Goal: Use online tool/utility: Use online tool/utility

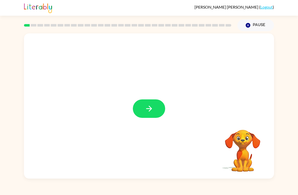
click at [144, 106] on button "button" at bounding box center [149, 108] width 32 height 18
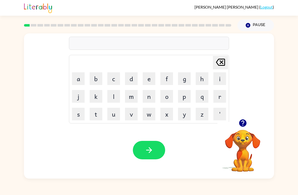
click at [185, 94] on button "p" at bounding box center [184, 96] width 13 height 13
click at [78, 77] on button "a" at bounding box center [78, 78] width 13 height 13
click at [130, 80] on button "d" at bounding box center [131, 78] width 13 height 13
click at [156, 152] on button "button" at bounding box center [149, 150] width 32 height 18
click at [184, 94] on button "p" at bounding box center [184, 96] width 13 height 13
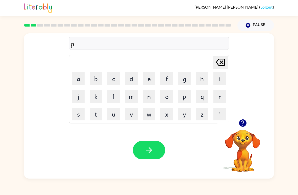
click at [78, 85] on button "a" at bounding box center [78, 78] width 13 height 13
click at [158, 138] on div "Your browser must support playing .mp4 files to use Literably. Please try using…" at bounding box center [149, 149] width 250 height 57
click at [156, 144] on button "button" at bounding box center [149, 150] width 32 height 18
click at [147, 96] on button "n" at bounding box center [149, 96] width 13 height 13
click at [164, 97] on button "o" at bounding box center [166, 96] width 13 height 13
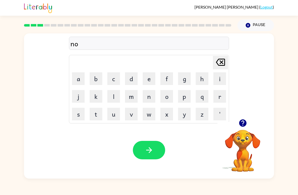
click at [218, 96] on button "r" at bounding box center [219, 96] width 13 height 13
click at [96, 115] on button "t" at bounding box center [96, 113] width 13 height 13
click at [204, 82] on button "h" at bounding box center [202, 78] width 13 height 13
click at [145, 148] on icon "button" at bounding box center [149, 149] width 9 height 9
click at [83, 117] on button "s" at bounding box center [78, 113] width 13 height 13
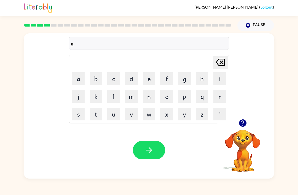
click at [151, 112] on button "w" at bounding box center [149, 113] width 13 height 13
click at [219, 76] on button "i" at bounding box center [219, 78] width 13 height 13
click at [129, 94] on button "m" at bounding box center [131, 96] width 13 height 13
click at [147, 148] on icon "button" at bounding box center [149, 149] width 9 height 9
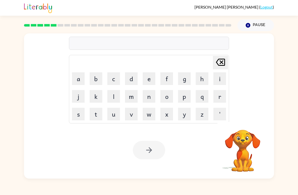
click at [74, 111] on button "s" at bounding box center [78, 113] width 13 height 13
click at [116, 80] on button "c" at bounding box center [113, 78] width 13 height 13
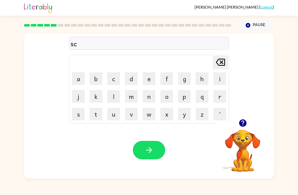
click at [168, 98] on button "o" at bounding box center [166, 96] width 13 height 13
click at [113, 115] on button "u" at bounding box center [113, 113] width 13 height 13
click at [96, 110] on button "t" at bounding box center [96, 113] width 13 height 13
click at [148, 143] on button "button" at bounding box center [149, 150] width 32 height 18
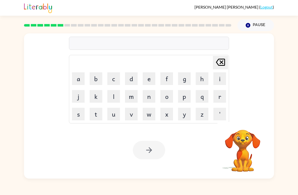
click at [133, 96] on button "m" at bounding box center [131, 96] width 13 height 13
click at [146, 79] on button "e" at bounding box center [149, 78] width 13 height 13
click at [219, 61] on icon "[PERSON_NAME] last character input" at bounding box center [220, 62] width 12 height 12
click at [222, 63] on icon at bounding box center [220, 62] width 9 height 7
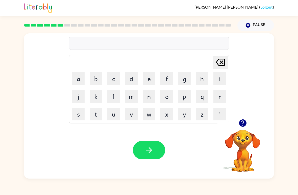
click at [134, 98] on button "m" at bounding box center [131, 96] width 13 height 13
click at [220, 64] on icon at bounding box center [220, 62] width 9 height 7
click at [79, 80] on button "a" at bounding box center [78, 78] width 13 height 13
click at [132, 96] on button "m" at bounding box center [131, 96] width 13 height 13
click at [150, 75] on button "e" at bounding box center [149, 78] width 13 height 13
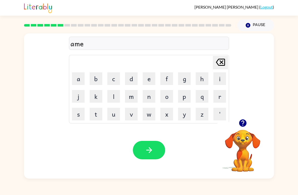
click at [151, 141] on button "button" at bounding box center [149, 150] width 32 height 18
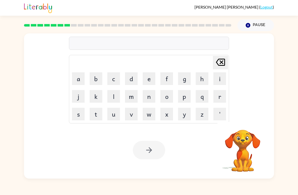
click at [79, 117] on button "s" at bounding box center [78, 113] width 13 height 13
click at [112, 78] on button "c" at bounding box center [113, 78] width 13 height 13
click at [215, 98] on button "r" at bounding box center [219, 96] width 13 height 13
click at [219, 75] on button "i" at bounding box center [219, 78] width 13 height 13
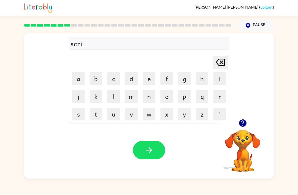
click at [93, 76] on button "b" at bounding box center [96, 78] width 13 height 13
click at [113, 97] on button "l" at bounding box center [113, 96] width 13 height 13
click at [144, 79] on button "e" at bounding box center [149, 78] width 13 height 13
click at [157, 146] on button "button" at bounding box center [149, 150] width 32 height 18
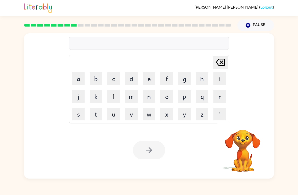
click at [185, 79] on button "g" at bounding box center [184, 78] width 13 height 13
click at [218, 99] on button "r" at bounding box center [219, 96] width 13 height 13
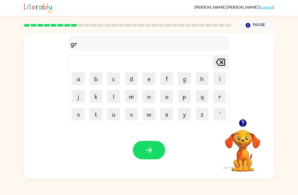
click at [79, 78] on button "a" at bounding box center [78, 78] width 13 height 13
click at [167, 77] on button "f" at bounding box center [166, 78] width 13 height 13
click at [154, 147] on button "button" at bounding box center [149, 150] width 32 height 18
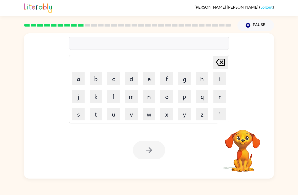
click at [185, 97] on button "p" at bounding box center [184, 96] width 13 height 13
click at [167, 97] on button "o" at bounding box center [166, 96] width 13 height 13
click at [219, 79] on button "i" at bounding box center [219, 78] width 13 height 13
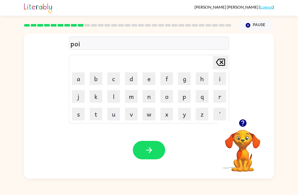
click at [151, 97] on button "n" at bounding box center [149, 96] width 13 height 13
click at [100, 115] on button "t" at bounding box center [96, 113] width 13 height 13
click at [79, 115] on button "s" at bounding box center [78, 113] width 13 height 13
click at [148, 148] on icon "button" at bounding box center [149, 149] width 9 height 9
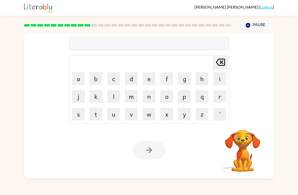
click at [115, 116] on button "u" at bounding box center [113, 113] width 13 height 13
click at [147, 100] on button "n" at bounding box center [149, 96] width 13 height 13
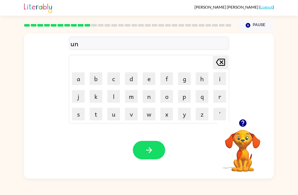
click at [168, 80] on button "f" at bounding box center [166, 78] width 13 height 13
click at [167, 95] on button "o" at bounding box center [166, 96] width 13 height 13
click at [115, 99] on button "l" at bounding box center [113, 96] width 13 height 13
click at [128, 82] on button "d" at bounding box center [131, 78] width 13 height 13
click at [148, 148] on icon "button" at bounding box center [149, 149] width 9 height 9
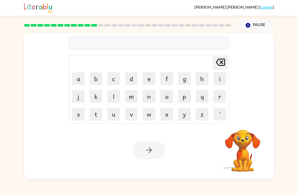
click at [132, 113] on button "v" at bounding box center [131, 113] width 13 height 13
click at [168, 98] on button "o" at bounding box center [166, 96] width 13 height 13
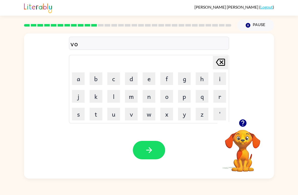
click at [217, 81] on button "i" at bounding box center [219, 78] width 13 height 13
click at [99, 115] on button "t" at bounding box center [96, 113] width 13 height 13
click at [224, 63] on icon at bounding box center [220, 62] width 9 height 7
click at [224, 63] on icon "[PERSON_NAME] last character input" at bounding box center [220, 62] width 12 height 12
click at [97, 120] on button "t" at bounding box center [96, 113] width 13 height 13
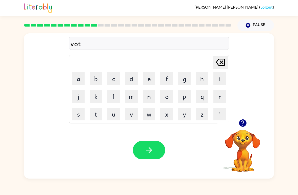
click at [148, 82] on button "e" at bounding box center [149, 78] width 13 height 13
click at [159, 152] on button "button" at bounding box center [149, 150] width 32 height 18
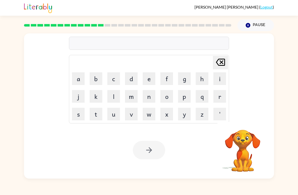
click at [130, 99] on button "m" at bounding box center [131, 96] width 13 height 13
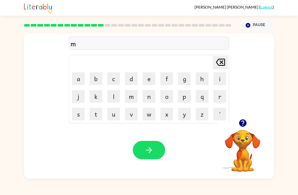
click at [84, 81] on button "a" at bounding box center [78, 78] width 13 height 13
click at [83, 114] on button "s" at bounding box center [78, 113] width 13 height 13
click at [96, 119] on button "t" at bounding box center [96, 113] width 13 height 13
click at [80, 82] on button "a" at bounding box center [78, 78] width 13 height 13
click at [151, 78] on button "e" at bounding box center [149, 78] width 13 height 13
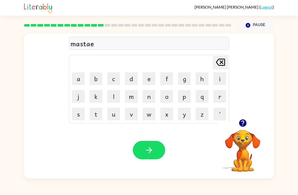
click at [98, 98] on button "k" at bounding box center [96, 96] width 13 height 13
click at [149, 148] on icon "button" at bounding box center [149, 150] width 6 height 6
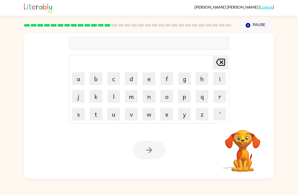
click at [94, 97] on button "k" at bounding box center [96, 96] width 13 height 13
click at [217, 79] on button "i" at bounding box center [219, 78] width 13 height 13
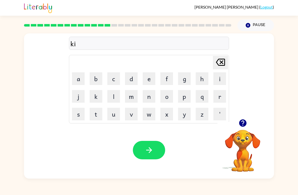
click at [146, 97] on button "n" at bounding box center [149, 96] width 13 height 13
click at [127, 80] on button "d" at bounding box center [131, 78] width 13 height 13
click at [116, 99] on button "l" at bounding box center [113, 96] width 13 height 13
click at [185, 115] on button "y" at bounding box center [184, 113] width 13 height 13
click at [144, 147] on button "button" at bounding box center [149, 150] width 32 height 18
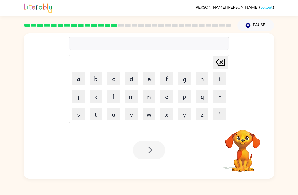
click at [133, 84] on button "d" at bounding box center [131, 78] width 13 height 13
click at [114, 98] on button "l" at bounding box center [113, 96] width 13 height 13
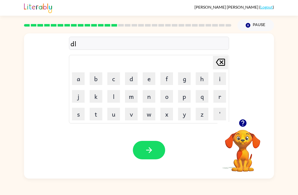
click at [78, 83] on button "a" at bounding box center [78, 78] width 13 height 13
click at [181, 115] on button "y" at bounding box center [184, 113] width 13 height 13
click at [149, 151] on icon "button" at bounding box center [149, 149] width 9 height 9
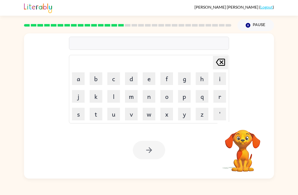
click at [114, 81] on button "c" at bounding box center [113, 78] width 13 height 13
click at [169, 97] on button "o" at bounding box center [166, 96] width 13 height 13
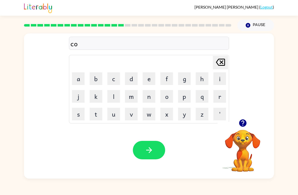
click at [215, 97] on button "r" at bounding box center [219, 96] width 13 height 13
click at [129, 82] on button "d" at bounding box center [131, 78] width 13 height 13
click at [157, 148] on button "button" at bounding box center [149, 150] width 32 height 18
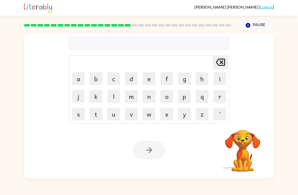
click at [199, 115] on button "z" at bounding box center [202, 113] width 13 height 13
click at [218, 79] on button "i" at bounding box center [219, 78] width 13 height 13
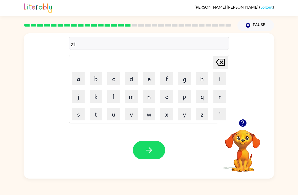
click at [180, 98] on button "p" at bounding box center [184, 96] width 13 height 13
click at [158, 148] on button "button" at bounding box center [149, 150] width 32 height 18
click at [132, 80] on button "d" at bounding box center [131, 78] width 13 height 13
click at [218, 96] on button "r" at bounding box center [219, 96] width 13 height 13
click at [168, 96] on button "o" at bounding box center [166, 96] width 13 height 13
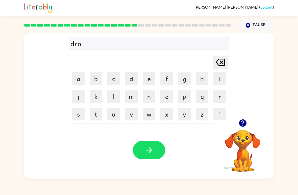
click at [186, 96] on button "p" at bounding box center [184, 96] width 13 height 13
click at [219, 78] on button "i" at bounding box center [219, 78] width 13 height 13
click at [148, 99] on button "n" at bounding box center [149, 96] width 13 height 13
click at [185, 80] on button "g" at bounding box center [184, 78] width 13 height 13
click at [150, 148] on icon "button" at bounding box center [149, 149] width 9 height 9
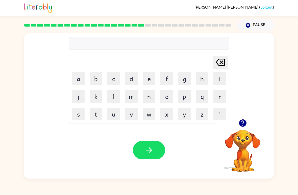
click at [202, 77] on button "h" at bounding box center [202, 78] width 13 height 13
click at [150, 73] on button "e" at bounding box center [149, 78] width 13 height 13
click at [220, 94] on button "r" at bounding box center [219, 96] width 13 height 13
click at [159, 151] on button "button" at bounding box center [149, 150] width 32 height 18
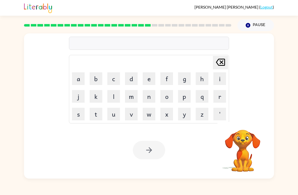
click at [219, 98] on button "r" at bounding box center [219, 96] width 13 height 13
click at [149, 80] on button "e" at bounding box center [149, 78] width 13 height 13
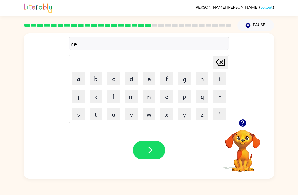
click at [119, 80] on button "c" at bounding box center [113, 78] width 13 height 13
click at [206, 79] on button "h" at bounding box center [202, 78] width 13 height 13
click at [162, 147] on button "button" at bounding box center [149, 150] width 32 height 18
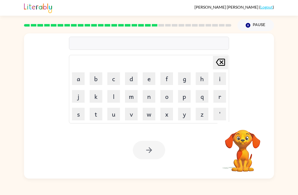
click at [203, 82] on button "h" at bounding box center [202, 78] width 13 height 13
click at [221, 80] on button "i" at bounding box center [219, 78] width 13 height 13
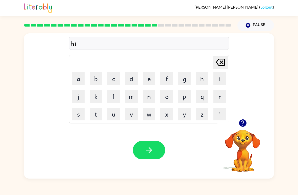
click at [94, 118] on button "t" at bounding box center [96, 113] width 13 height 13
click at [148, 78] on button "e" at bounding box center [149, 78] width 13 height 13
click at [133, 78] on button "d" at bounding box center [131, 78] width 13 height 13
click at [146, 143] on button "button" at bounding box center [149, 150] width 32 height 18
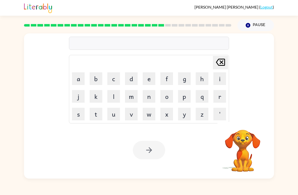
click at [220, 99] on button "r" at bounding box center [219, 96] width 13 height 13
click at [206, 83] on button "h" at bounding box center [202, 78] width 13 height 13
click at [219, 64] on icon at bounding box center [220, 62] width 9 height 7
click at [221, 83] on button "i" at bounding box center [219, 78] width 13 height 13
click at [77, 115] on button "s" at bounding box center [78, 113] width 13 height 13
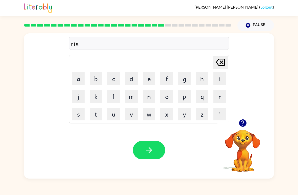
click at [148, 80] on button "e" at bounding box center [149, 78] width 13 height 13
click at [144, 147] on button "button" at bounding box center [149, 150] width 32 height 18
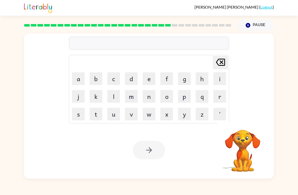
click at [219, 97] on button "r" at bounding box center [219, 96] width 13 height 13
click at [78, 80] on button "a" at bounding box center [78, 78] width 13 height 13
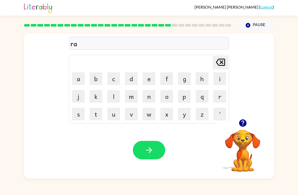
click at [217, 80] on button "i" at bounding box center [219, 78] width 13 height 13
click at [147, 96] on button "n" at bounding box center [149, 96] width 13 height 13
click at [129, 77] on button "d" at bounding box center [131, 78] width 13 height 13
click at [227, 67] on button "[PERSON_NAME] last character input" at bounding box center [220, 62] width 15 height 13
click at [114, 82] on button "c" at bounding box center [113, 78] width 13 height 13
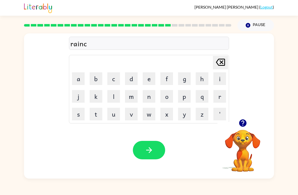
click at [163, 97] on button "o" at bounding box center [166, 96] width 13 height 13
click at [97, 118] on button "t" at bounding box center [96, 113] width 13 height 13
click at [152, 77] on button "e" at bounding box center [149, 78] width 13 height 13
click at [146, 151] on icon "button" at bounding box center [149, 149] width 9 height 9
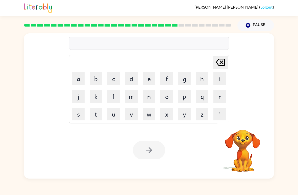
click at [219, 97] on button "r" at bounding box center [219, 96] width 13 height 13
click at [148, 78] on button "e" at bounding box center [149, 78] width 13 height 13
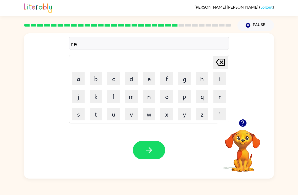
click at [131, 99] on button "m" at bounding box center [131, 96] width 13 height 13
click at [76, 77] on button "a" at bounding box center [78, 78] width 13 height 13
click at [98, 96] on button "k" at bounding box center [96, 96] width 13 height 13
click at [221, 63] on icon "[PERSON_NAME] last character input" at bounding box center [220, 62] width 12 height 12
click at [219, 96] on button "r" at bounding box center [219, 96] width 13 height 13
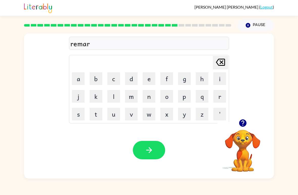
click at [98, 96] on button "k" at bounding box center [96, 96] width 13 height 13
click at [152, 145] on button "button" at bounding box center [149, 150] width 32 height 18
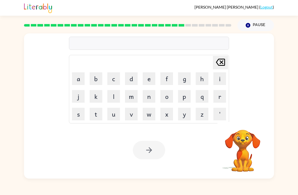
click at [146, 83] on button "e" at bounding box center [149, 78] width 13 height 13
click at [132, 79] on button "d" at bounding box center [131, 78] width 13 height 13
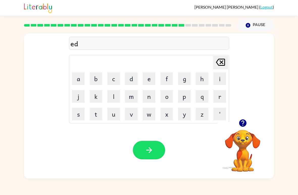
click at [127, 114] on button "v" at bounding box center [131, 113] width 13 height 13
click at [78, 81] on button "a" at bounding box center [78, 78] width 13 height 13
click at [151, 97] on button "n" at bounding box center [149, 96] width 13 height 13
click at [79, 118] on button "s" at bounding box center [78, 113] width 13 height 13
click at [218, 79] on button "i" at bounding box center [219, 78] width 13 height 13
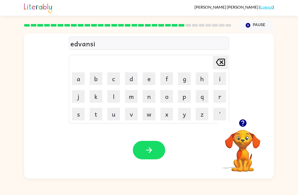
click at [151, 94] on button "n" at bounding box center [149, 96] width 13 height 13
click at [183, 78] on button "g" at bounding box center [184, 78] width 13 height 13
click at [148, 148] on icon "button" at bounding box center [149, 149] width 9 height 9
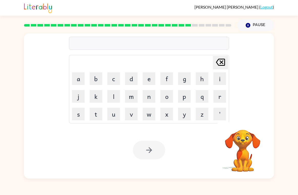
click at [80, 117] on button "s" at bounding box center [78, 113] width 13 height 13
click at [116, 116] on button "u" at bounding box center [113, 113] width 13 height 13
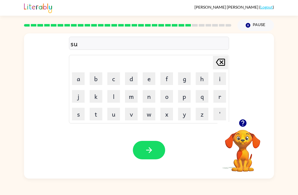
click at [148, 98] on button "n" at bounding box center [149, 96] width 13 height 13
click at [117, 97] on button "l" at bounding box center [113, 96] width 13 height 13
click at [218, 74] on button "i" at bounding box center [219, 78] width 13 height 13
click at [93, 113] on button "t" at bounding box center [96, 113] width 13 height 13
click at [147, 153] on icon "button" at bounding box center [149, 149] width 9 height 9
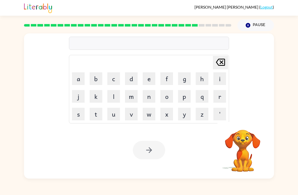
click at [131, 80] on button "d" at bounding box center [131, 78] width 13 height 13
click at [217, 82] on button "i" at bounding box center [219, 78] width 13 height 13
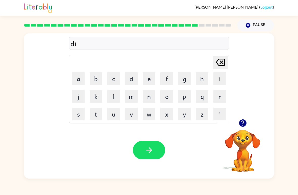
click at [71, 115] on td "s" at bounding box center [78, 113] width 17 height 17
click at [71, 114] on td "s" at bounding box center [78, 113] width 17 height 17
click at [79, 116] on button "s" at bounding box center [78, 113] width 13 height 13
click at [118, 80] on button "c" at bounding box center [113, 78] width 13 height 13
click at [165, 97] on button "o" at bounding box center [166, 96] width 13 height 13
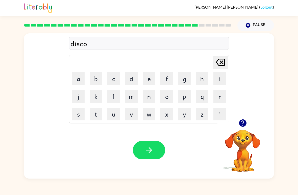
click at [110, 113] on button "u" at bounding box center [113, 113] width 13 height 13
click at [135, 117] on button "v" at bounding box center [131, 113] width 13 height 13
click at [146, 82] on button "e" at bounding box center [149, 78] width 13 height 13
click at [220, 98] on button "r" at bounding box center [219, 96] width 13 height 13
click at [144, 162] on div "Your browser must support playing .mp4 files to use Literably. Please try using…" at bounding box center [149, 149] width 250 height 57
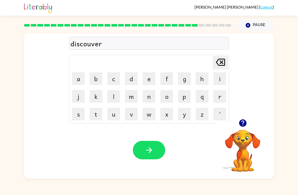
click at [156, 144] on button "button" at bounding box center [149, 150] width 32 height 18
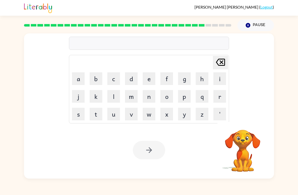
click at [133, 99] on button "m" at bounding box center [131, 96] width 13 height 13
click at [169, 97] on button "o" at bounding box center [166, 96] width 13 height 13
click at [151, 96] on button "n" at bounding box center [149, 96] width 13 height 13
click at [151, 77] on button "e" at bounding box center [149, 78] width 13 height 13
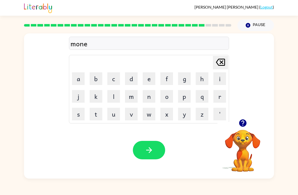
click at [151, 153] on icon "button" at bounding box center [149, 149] width 9 height 9
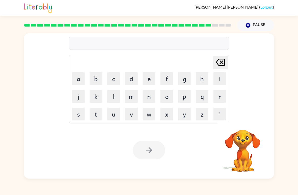
click at [152, 114] on button "w" at bounding box center [149, 113] width 13 height 13
click at [152, 81] on button "e" at bounding box center [149, 78] width 13 height 13
click at [151, 81] on button "e" at bounding box center [149, 78] width 13 height 13
click at [218, 64] on icon "[PERSON_NAME] last character input" at bounding box center [220, 62] width 12 height 12
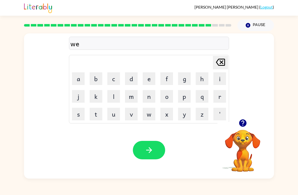
click at [117, 101] on button "l" at bounding box center [113, 96] width 13 height 13
click at [219, 63] on icon "[PERSON_NAME] last character input" at bounding box center [220, 62] width 12 height 12
click at [220, 55] on div "[PERSON_NAME] last character input a b c d e f g h i j k l m n o p q r s t u v …" at bounding box center [149, 89] width 160 height 68
click at [221, 62] on icon "[PERSON_NAME] last character input" at bounding box center [220, 62] width 12 height 12
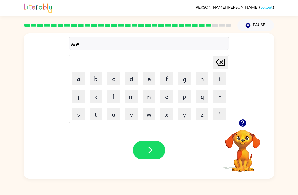
click at [152, 75] on button "e" at bounding box center [149, 78] width 13 height 13
click at [116, 98] on button "l" at bounding box center [113, 96] width 13 height 13
click at [152, 146] on icon "button" at bounding box center [149, 149] width 9 height 9
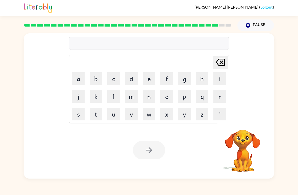
click at [95, 77] on button "b" at bounding box center [96, 78] width 13 height 13
click at [150, 78] on button "e" at bounding box center [149, 78] width 13 height 13
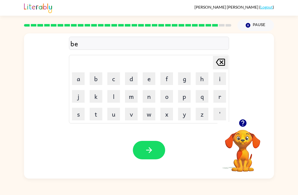
click at [148, 96] on button "n" at bounding box center [149, 96] width 13 height 13
click at [95, 112] on button "t" at bounding box center [96, 113] width 13 height 13
click at [146, 146] on icon "button" at bounding box center [149, 149] width 9 height 9
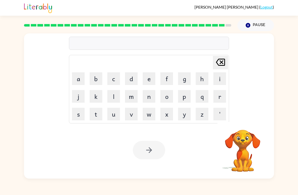
click at [80, 80] on button "a" at bounding box center [78, 78] width 13 height 13
click at [170, 80] on button "f" at bounding box center [166, 78] width 13 height 13
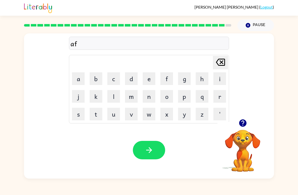
click at [96, 117] on button "t" at bounding box center [96, 113] width 13 height 13
click at [147, 80] on button "e" at bounding box center [149, 78] width 13 height 13
click at [222, 90] on button "r" at bounding box center [219, 96] width 13 height 13
click at [147, 94] on button "n" at bounding box center [149, 96] width 13 height 13
click at [168, 98] on button "o" at bounding box center [166, 96] width 13 height 13
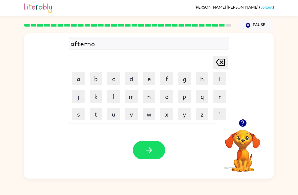
click at [149, 96] on button "n" at bounding box center [149, 96] width 13 height 13
click at [152, 81] on button "e" at bounding box center [149, 78] width 13 height 13
click at [160, 148] on button "button" at bounding box center [149, 150] width 32 height 18
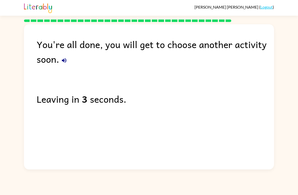
click at [63, 65] on button "button" at bounding box center [64, 60] width 10 height 10
